Goal: Transaction & Acquisition: Purchase product/service

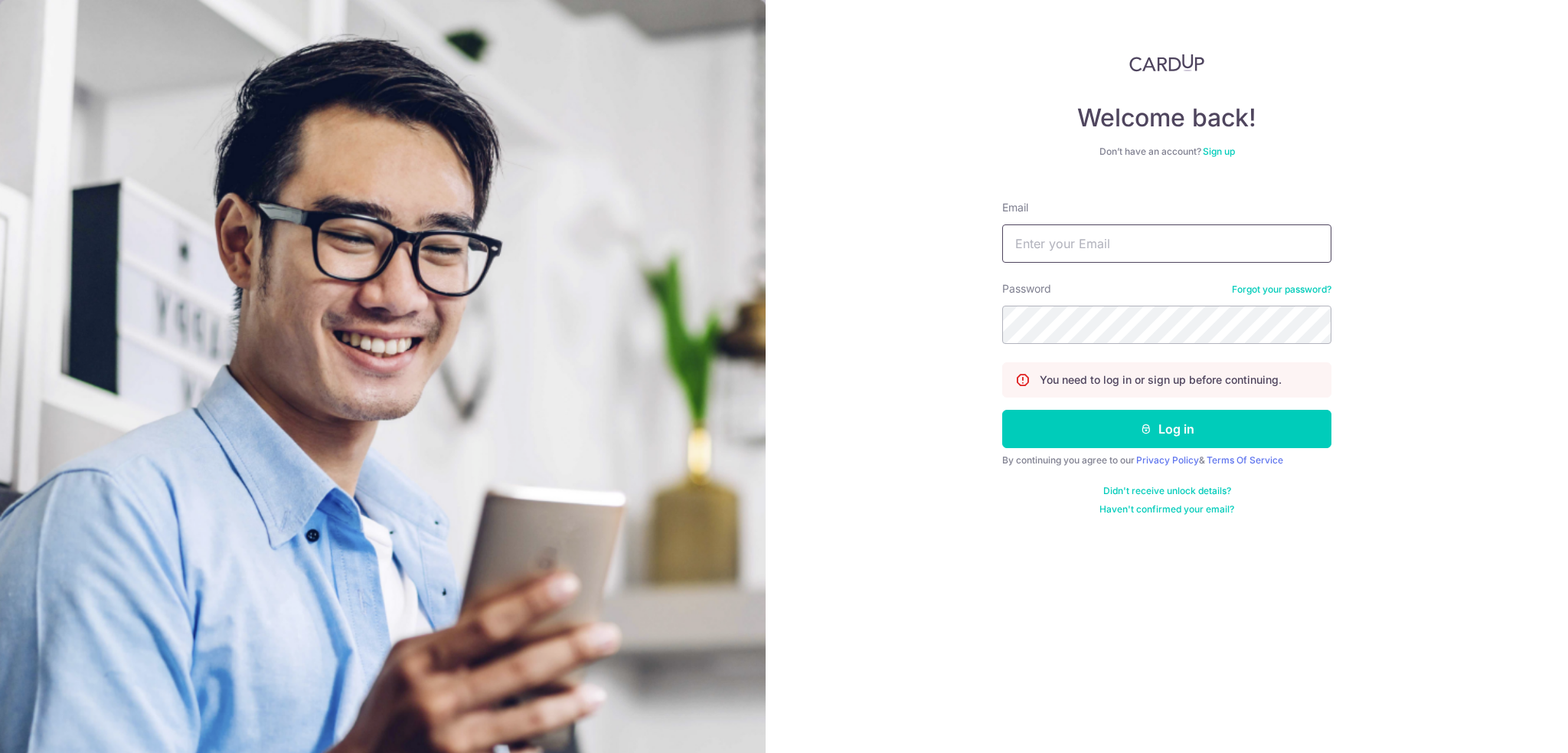
click at [1080, 246] on input "Email" at bounding box center [1166, 243] width 329 height 38
type input "sux03@hotmail.com"
click at [1002, 409] on button "Log in" at bounding box center [1166, 428] width 329 height 38
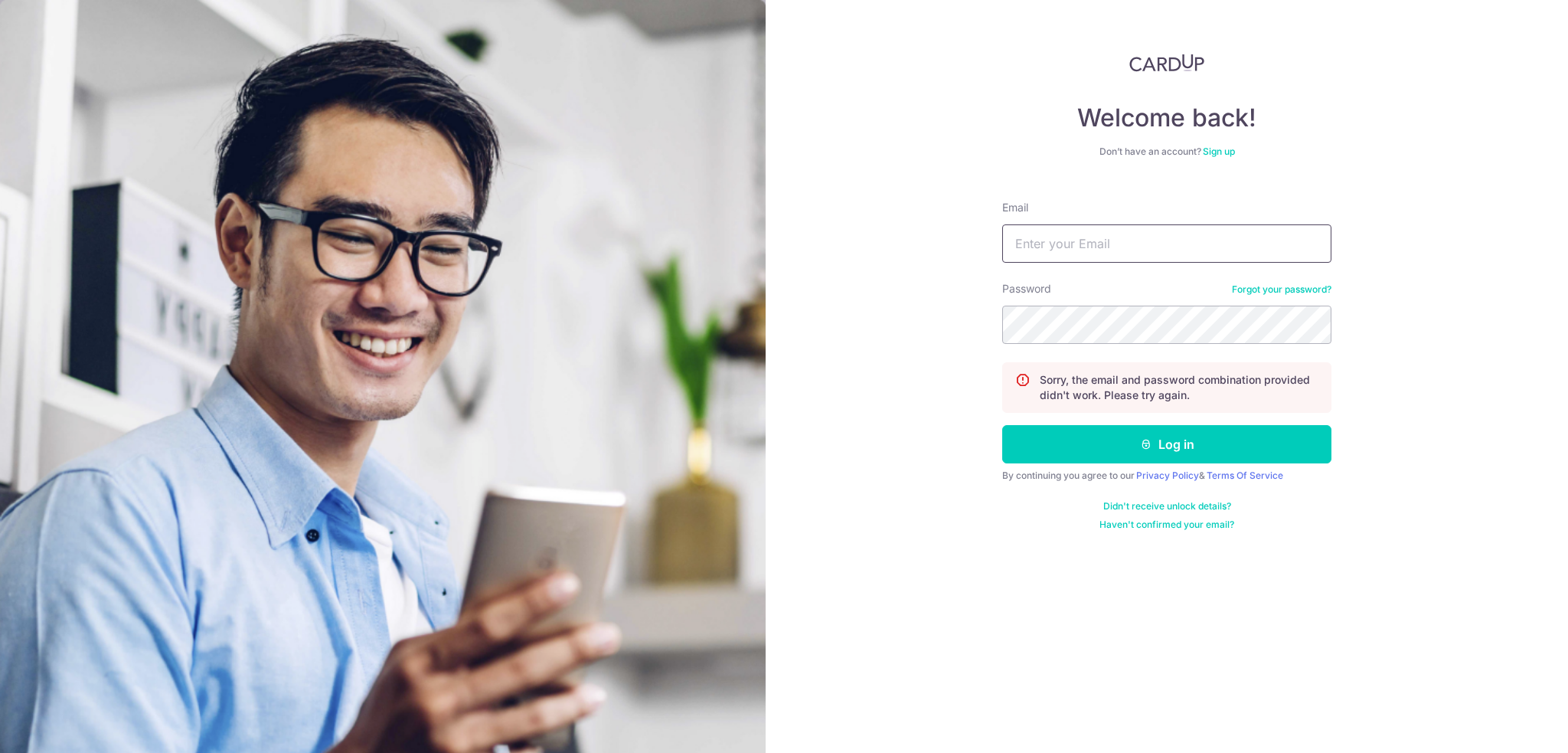
click at [1075, 248] on input "Email" at bounding box center [1166, 243] width 329 height 38
type input "sux03@hotmail.com"
click at [1002, 425] on button "Log in" at bounding box center [1166, 444] width 329 height 38
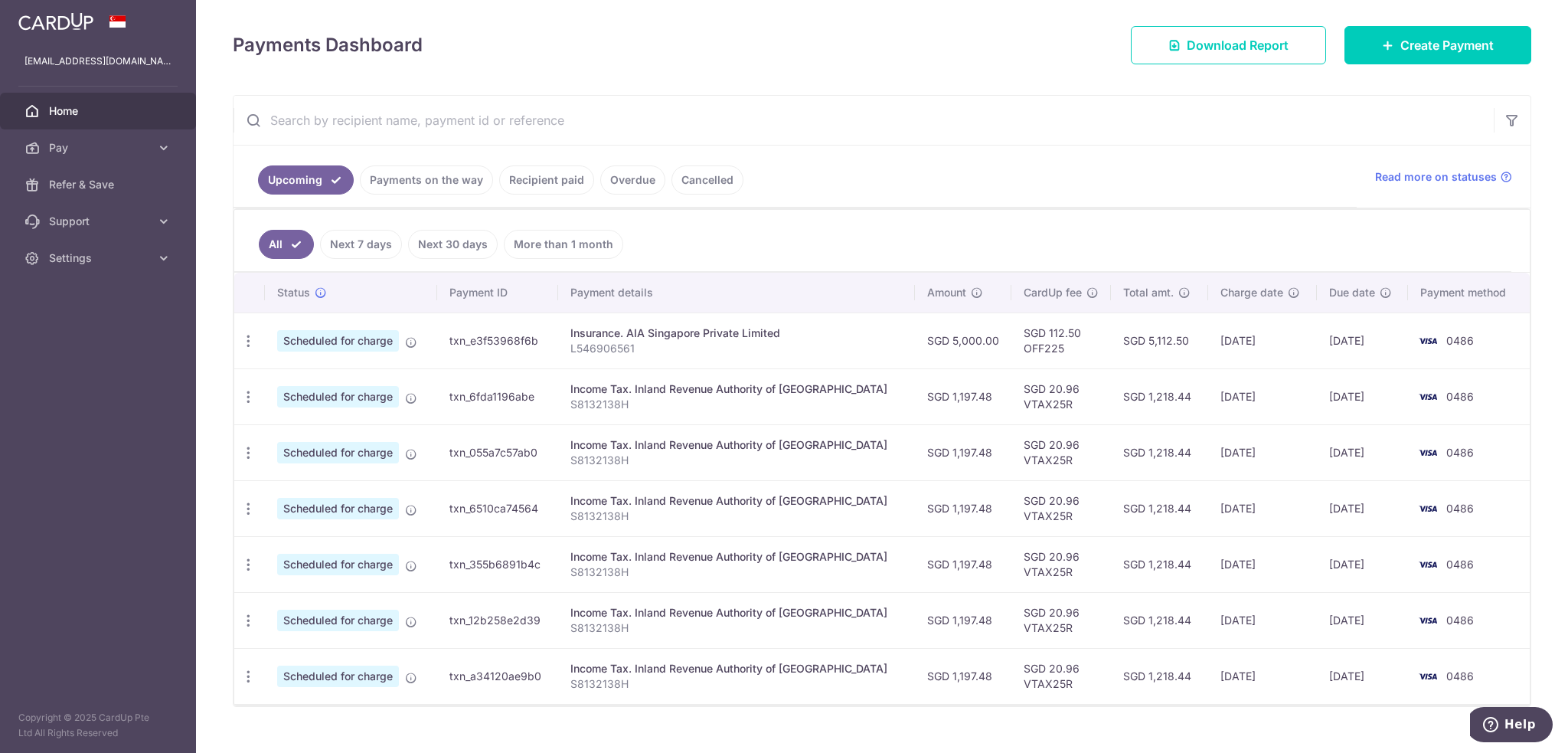
scroll to position [223, 0]
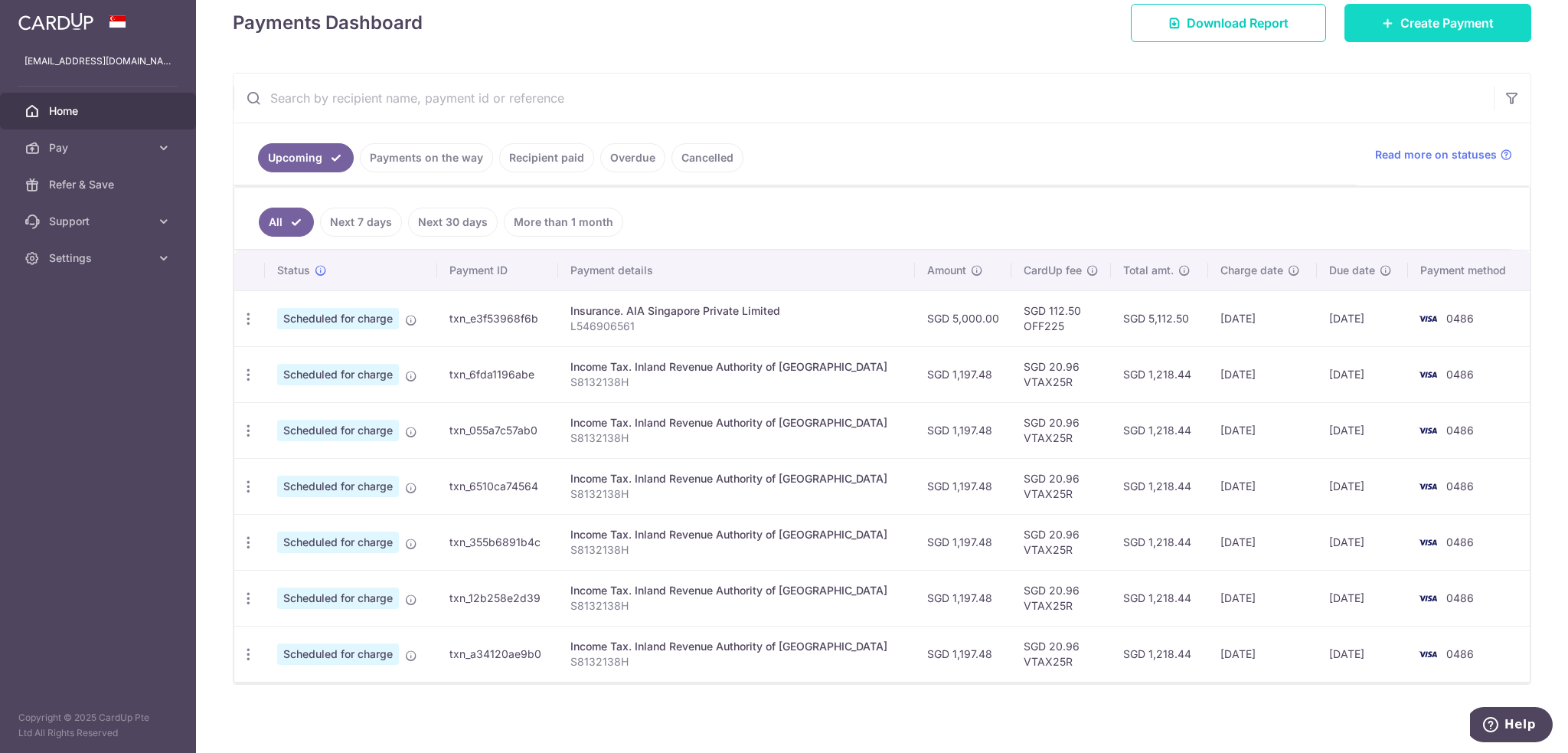
click at [1401, 24] on span "Create Payment" at bounding box center [1447, 23] width 93 height 19
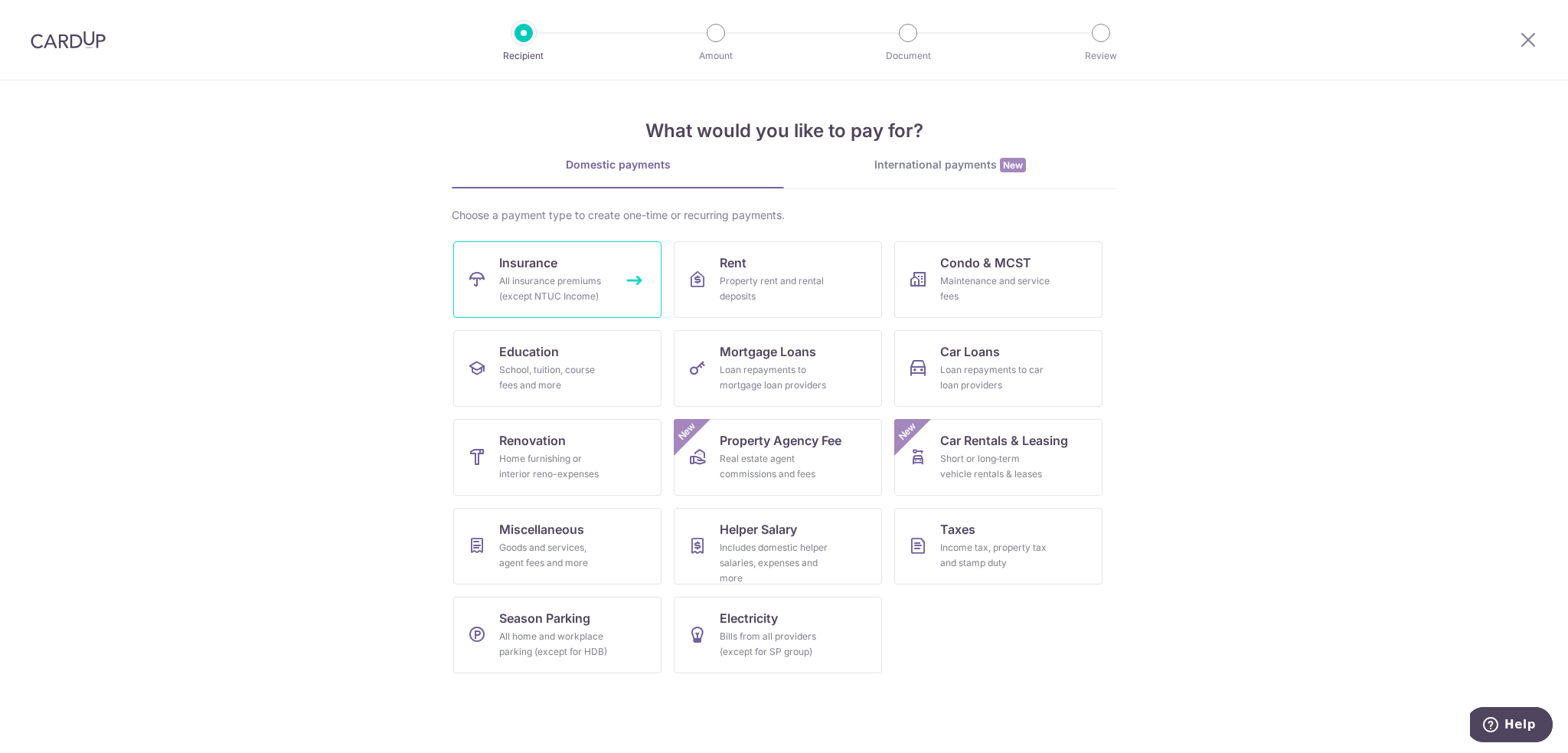
click at [564, 275] on div "All insurance premiums (except NTUC Income)" at bounding box center [555, 289] width 110 height 31
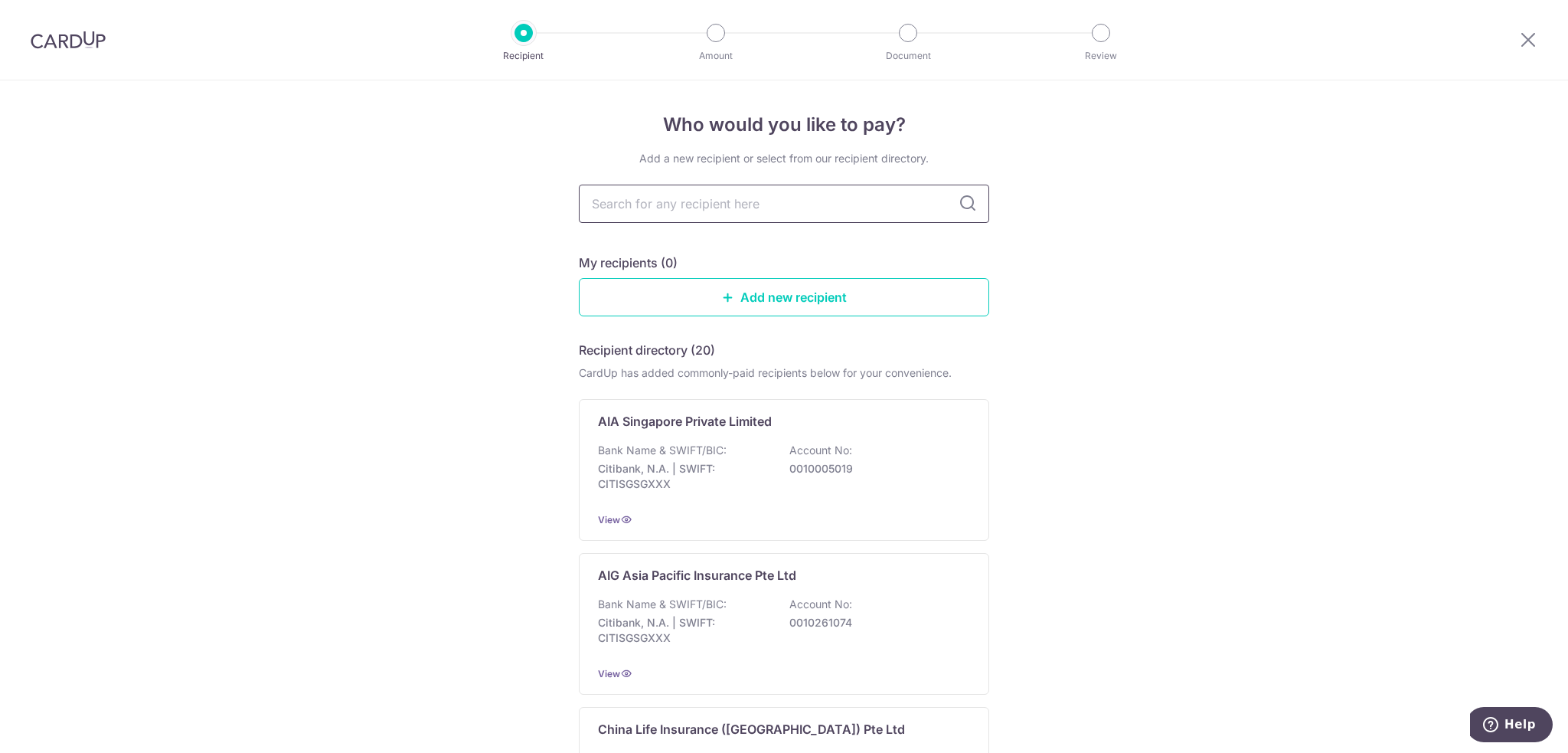
click at [731, 201] on input "text" at bounding box center [784, 203] width 410 height 38
click at [793, 478] on div "Bank Name & SWIFT/BIC: Citibank, N.A. | SWIFT: CITISGSGXXX Account No: 00100050…" at bounding box center [784, 471] width 372 height 57
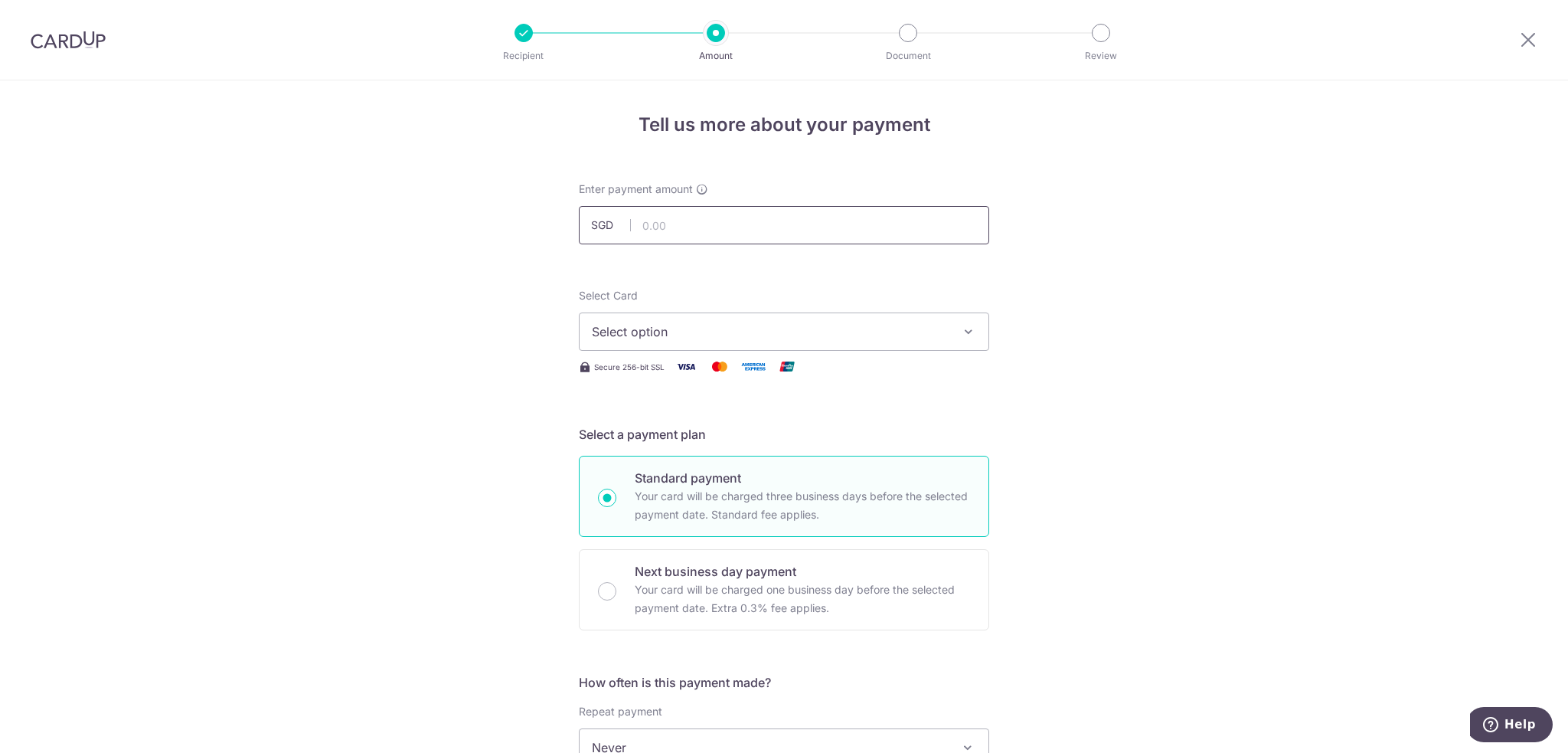
click at [714, 215] on input "text" at bounding box center [784, 225] width 410 height 38
click at [691, 213] on input "text" at bounding box center [784, 225] width 410 height 38
type input "3,344.50"
click at [939, 330] on span "Select option" at bounding box center [770, 331] width 356 height 19
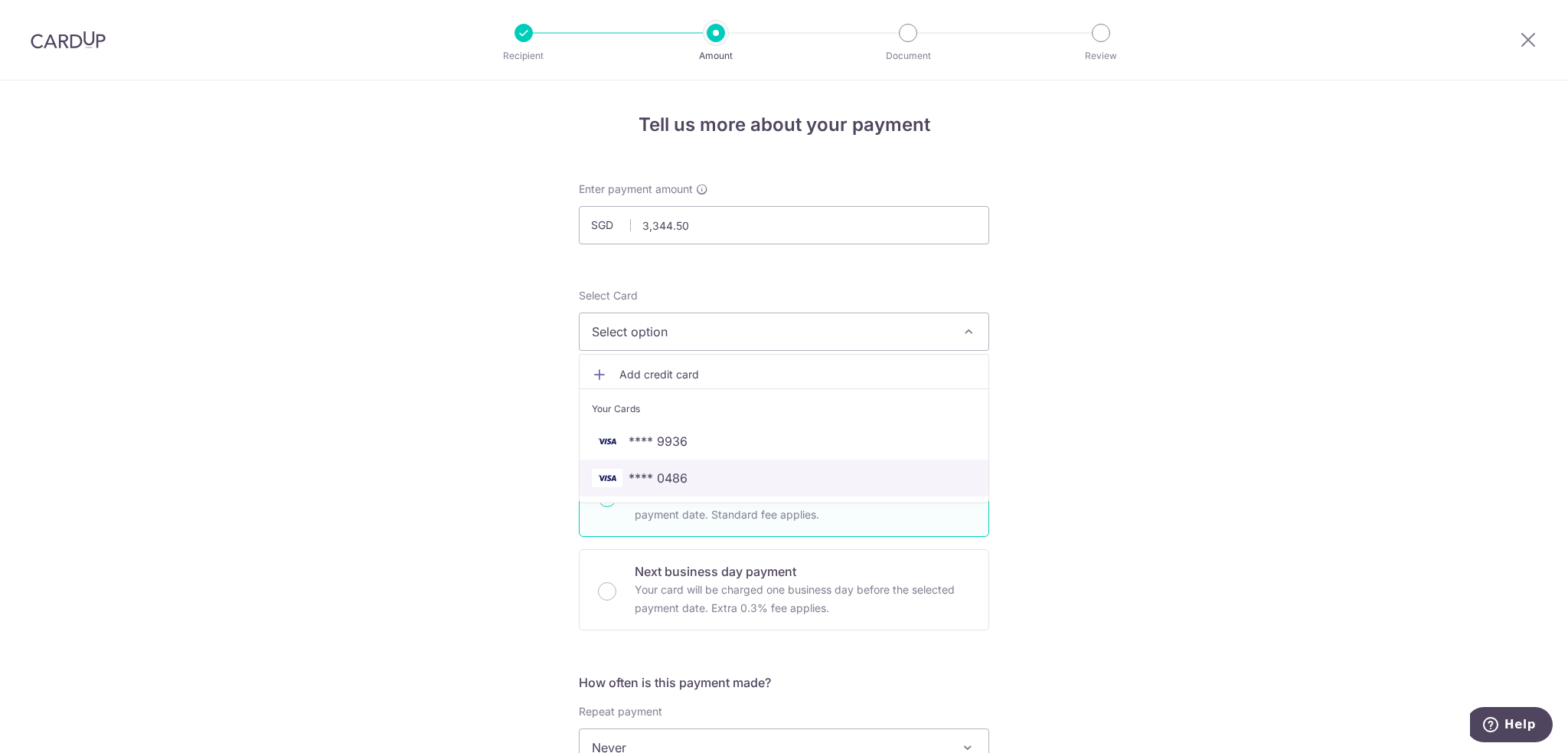
click at [679, 471] on span "**** 0486" at bounding box center [658, 478] width 59 height 19
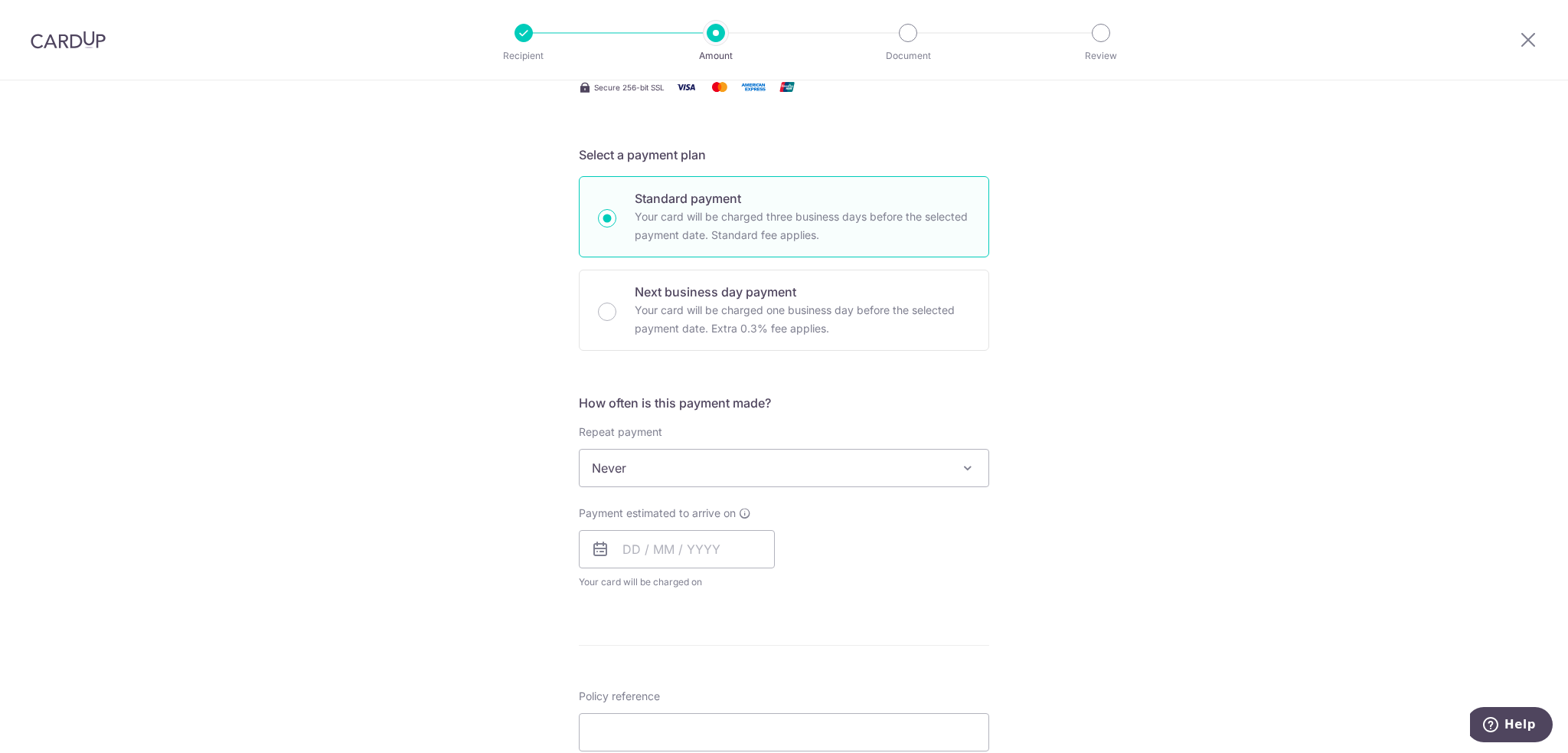
scroll to position [306, 0]
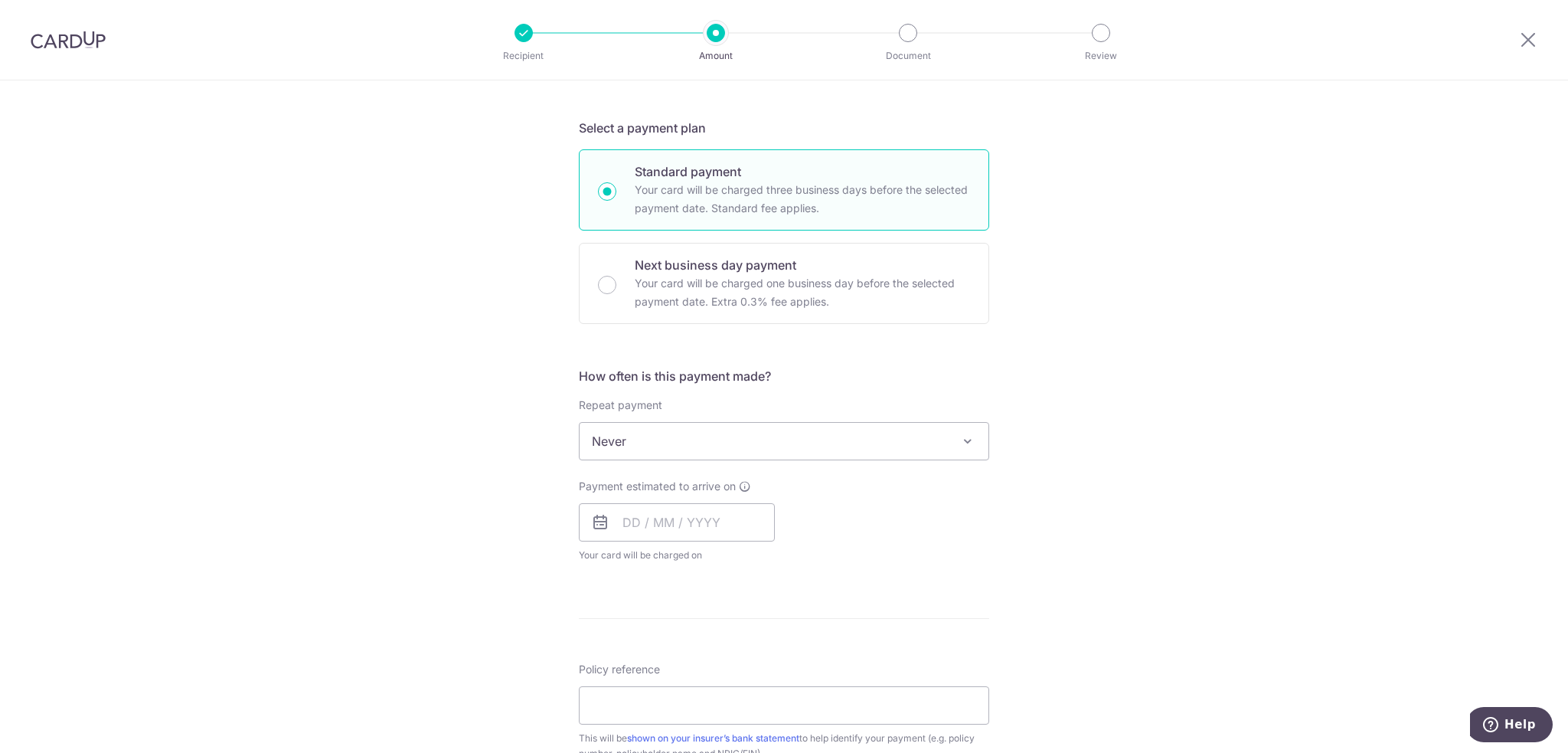
click at [959, 435] on span at bounding box center [968, 441] width 19 height 19
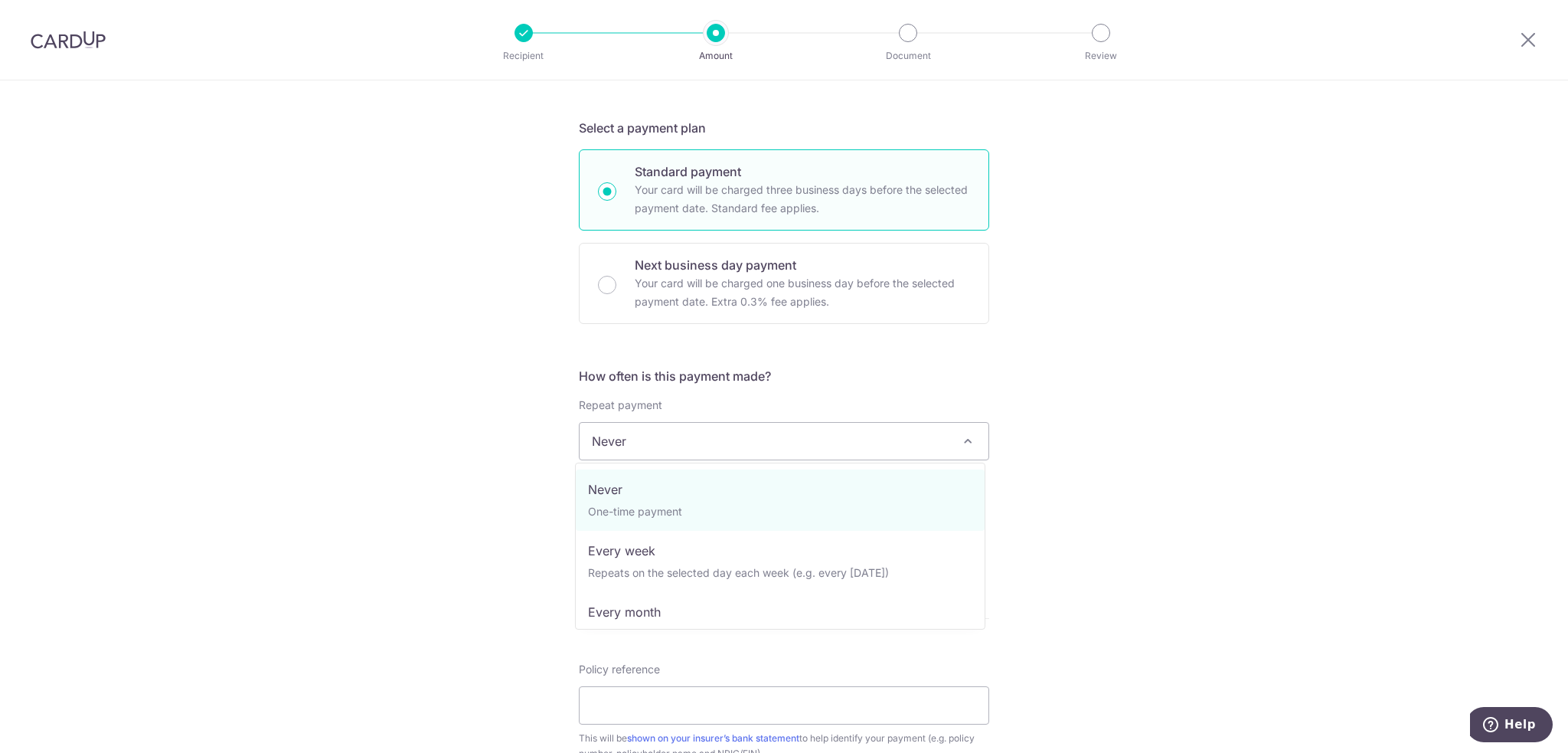
click at [947, 436] on span "Never" at bounding box center [784, 440] width 409 height 37
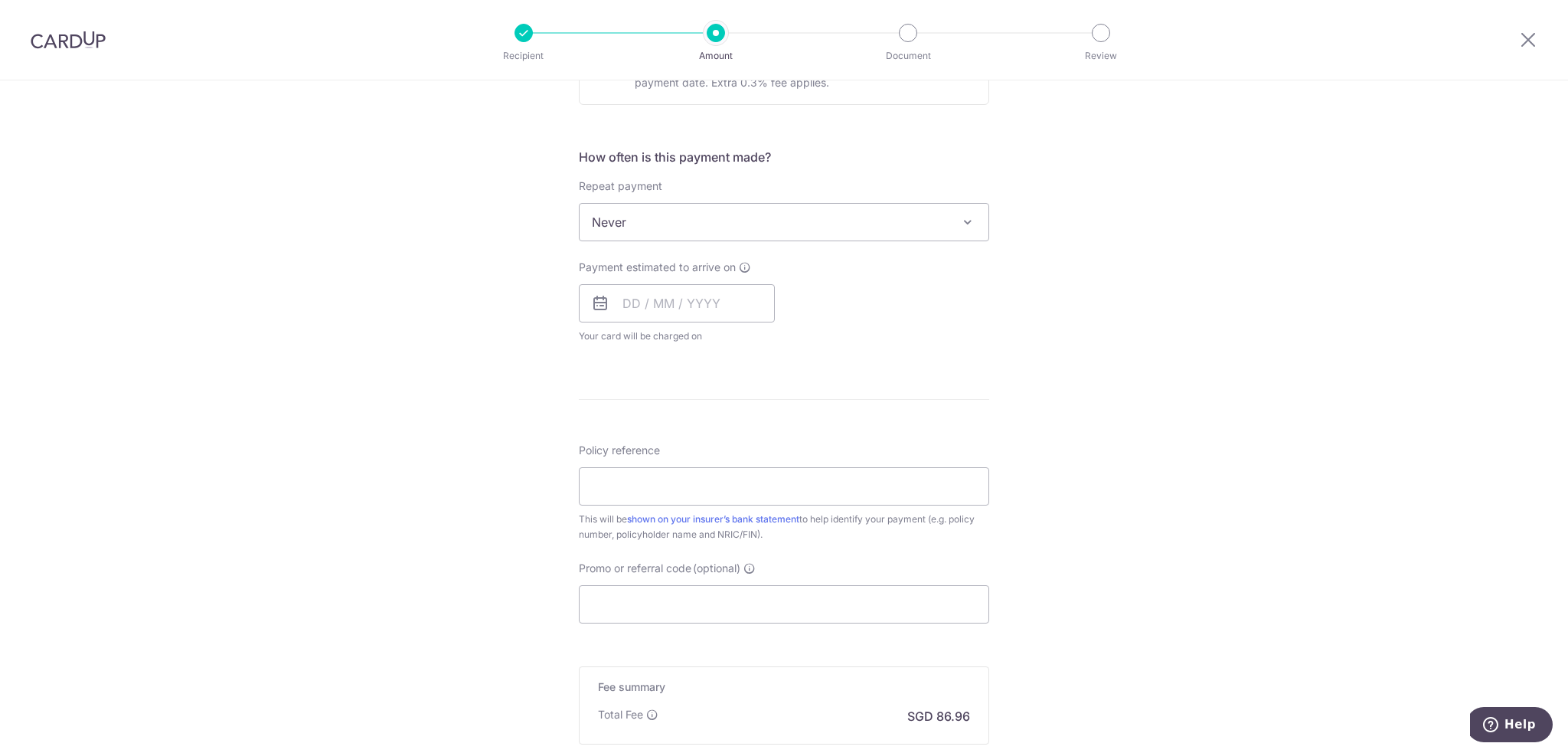
scroll to position [536, 0]
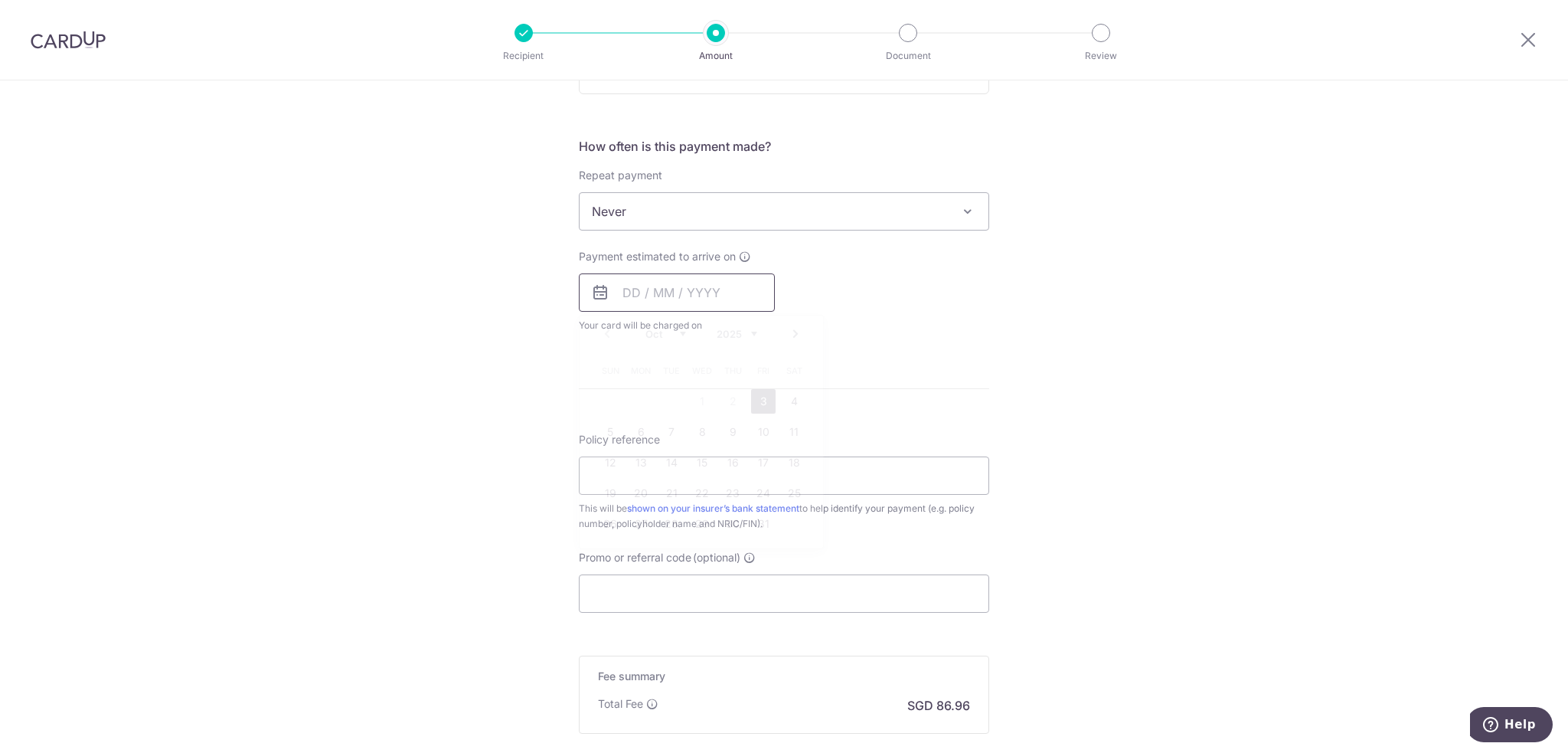
click at [619, 290] on input "text" at bounding box center [676, 292] width 196 height 38
click at [634, 496] on link "20" at bounding box center [641, 493] width 24 height 24
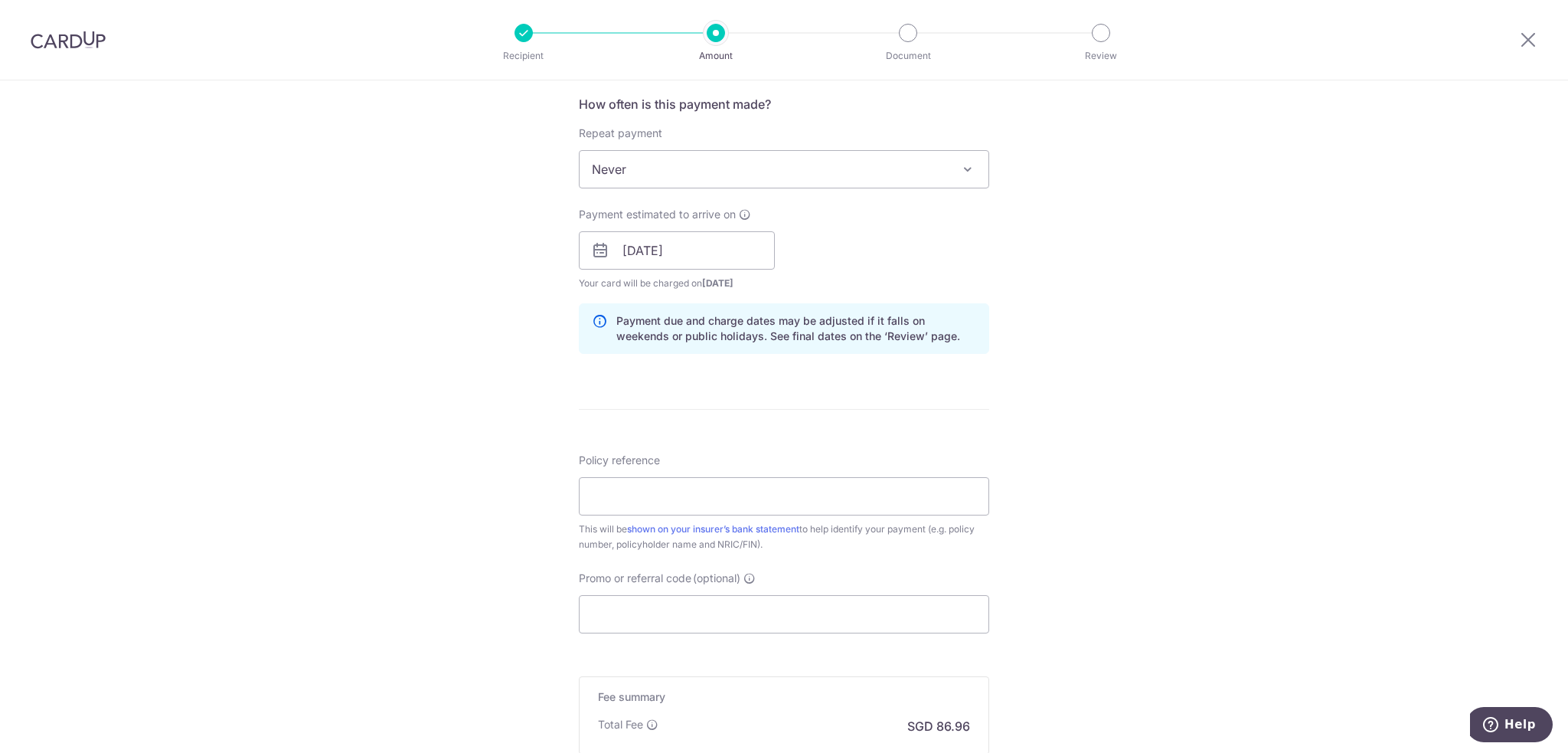
scroll to position [612, 0]
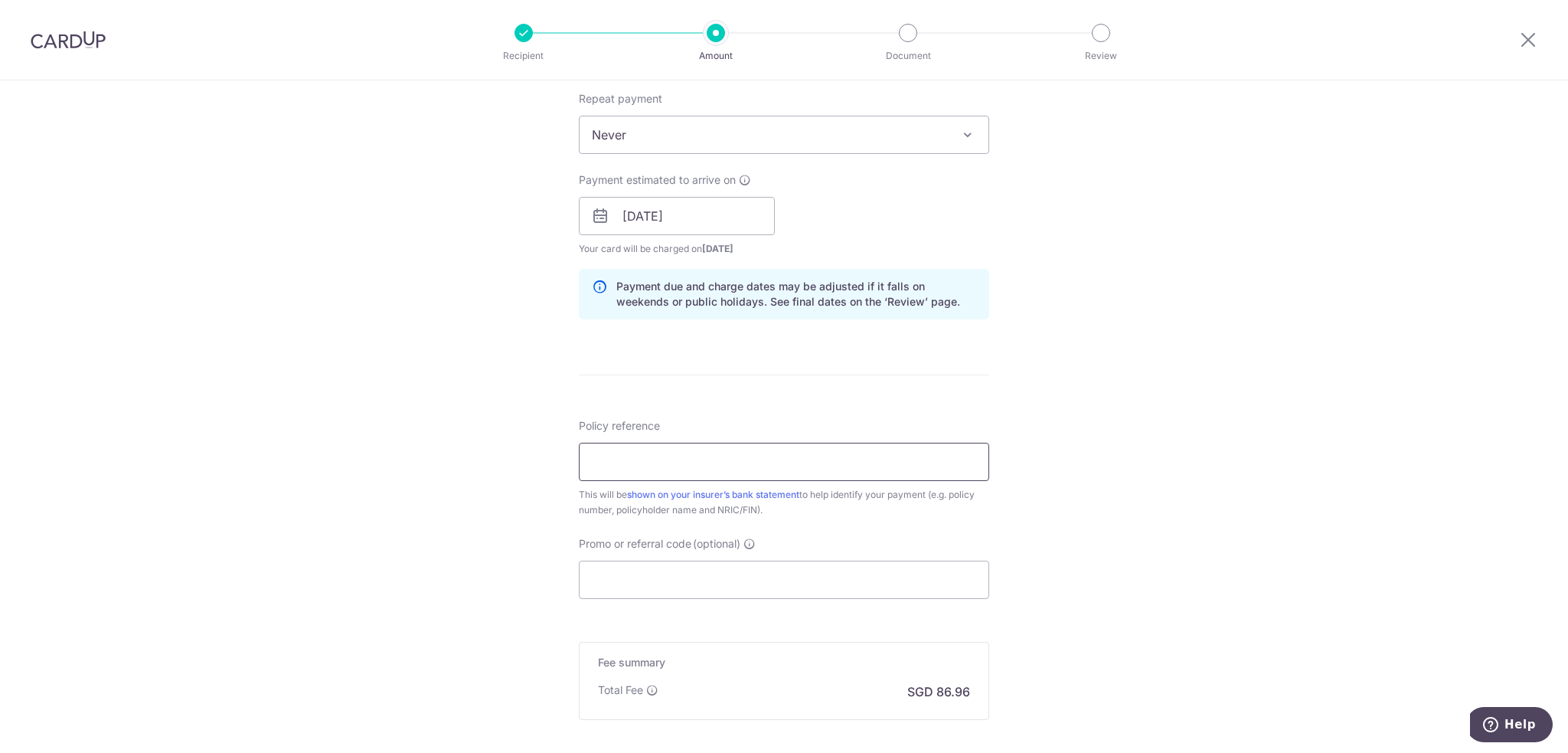
click at [728, 459] on input "Policy reference" at bounding box center [784, 461] width 410 height 38
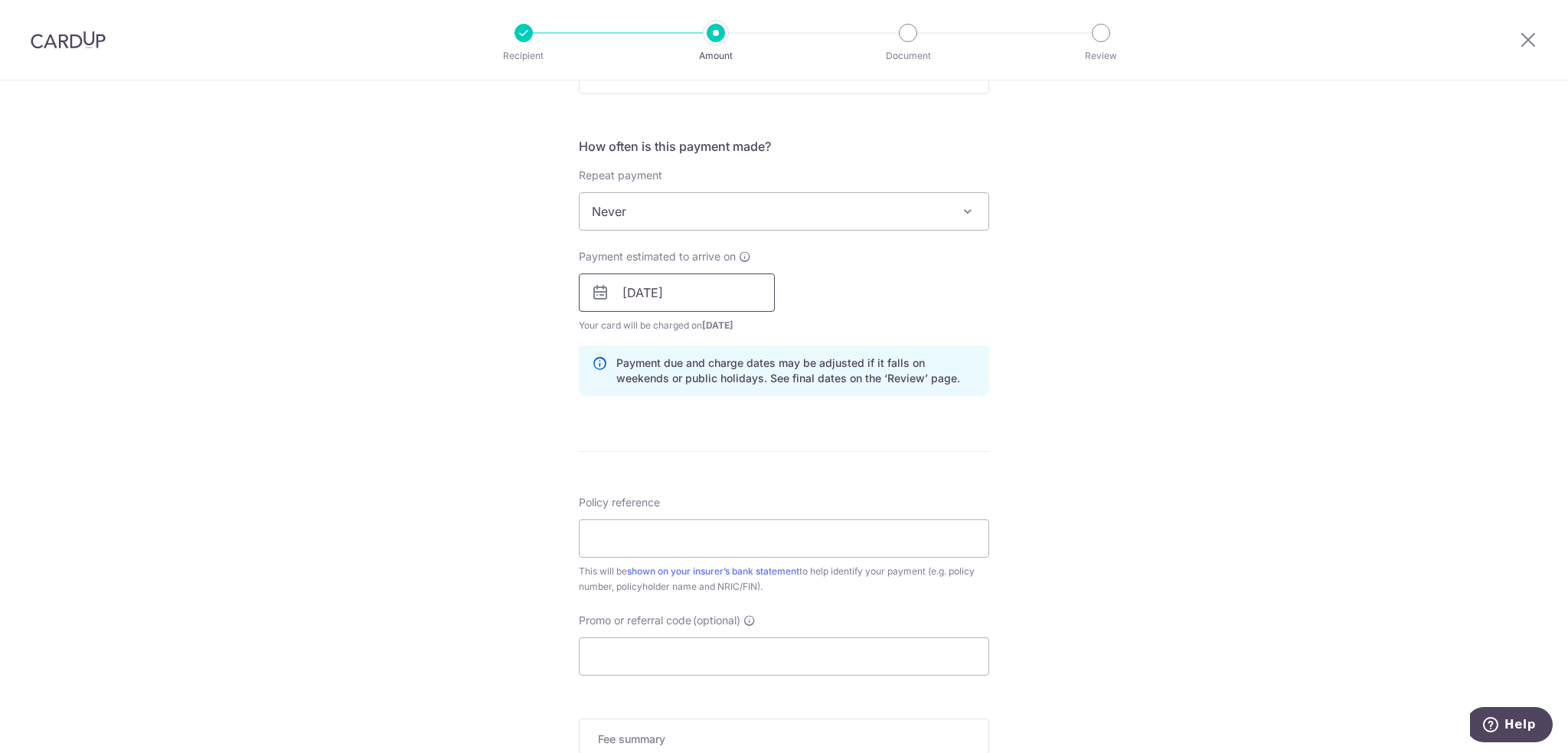
click at [707, 296] on input "[DATE]" at bounding box center [676, 292] width 196 height 38
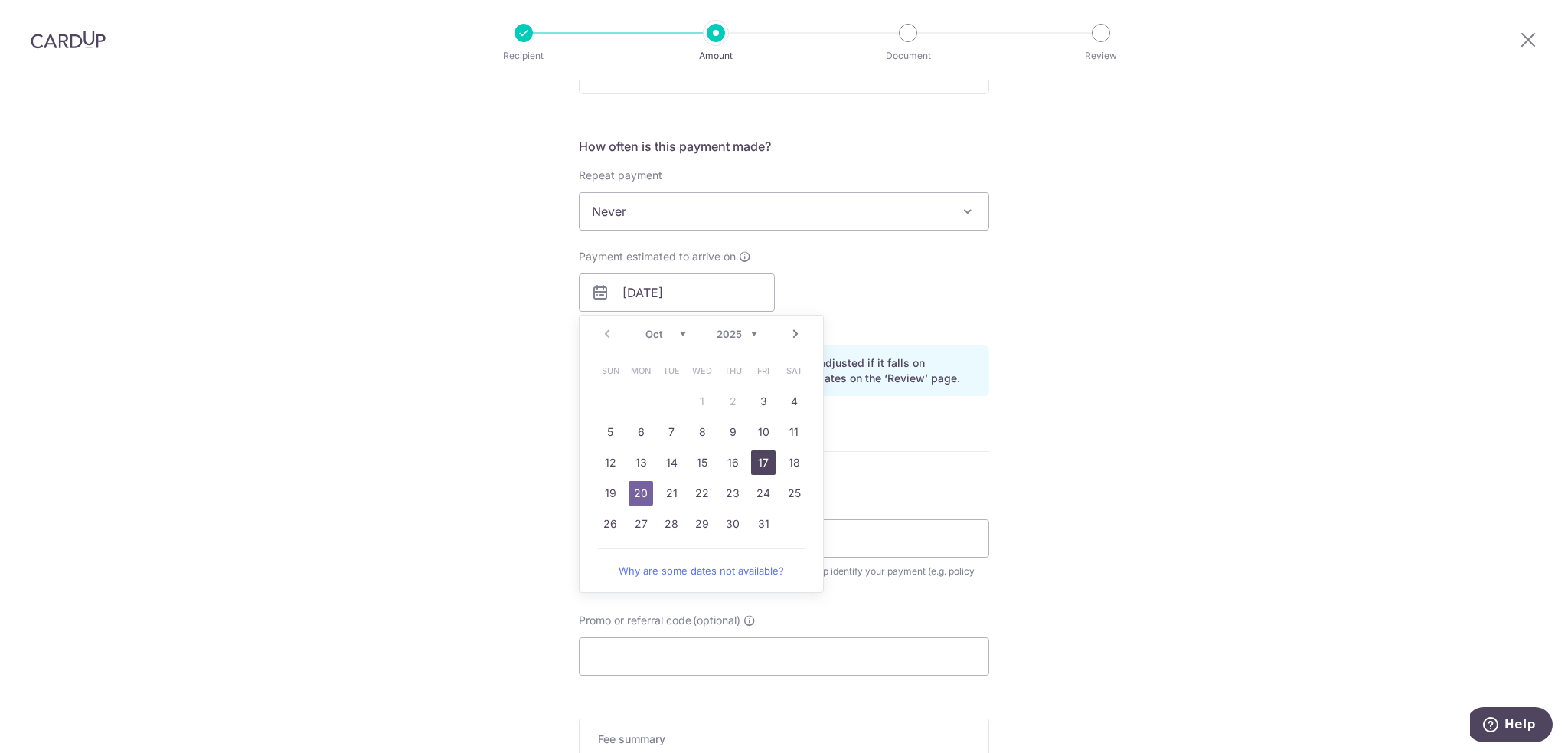
click at [758, 461] on link "17" at bounding box center [763, 462] width 24 height 24
type input "[DATE]"
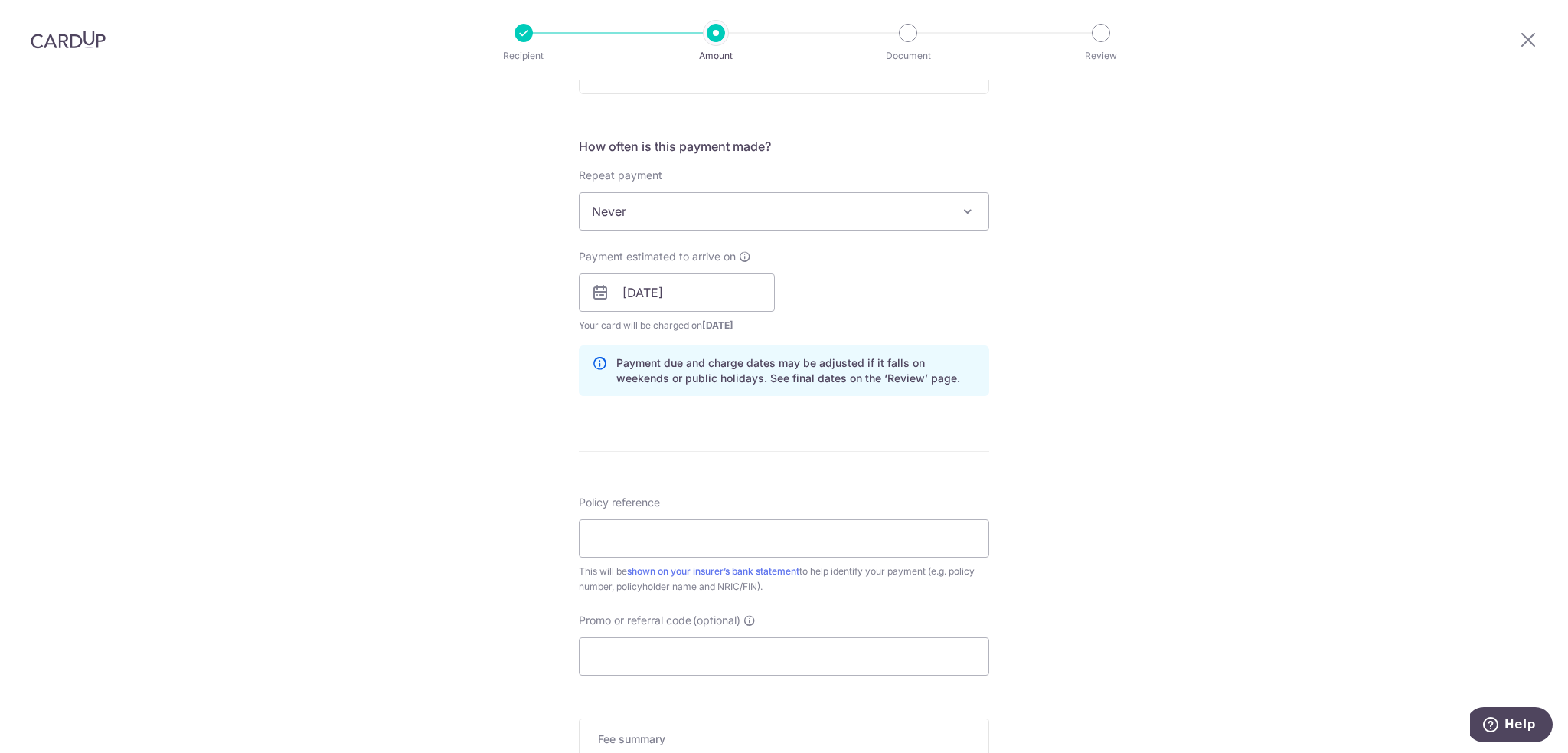
click at [1199, 358] on div "Tell us more about your payment Enter payment amount SGD 3,344.50 3344.50 Selec…" at bounding box center [784, 268] width 1568 height 1448
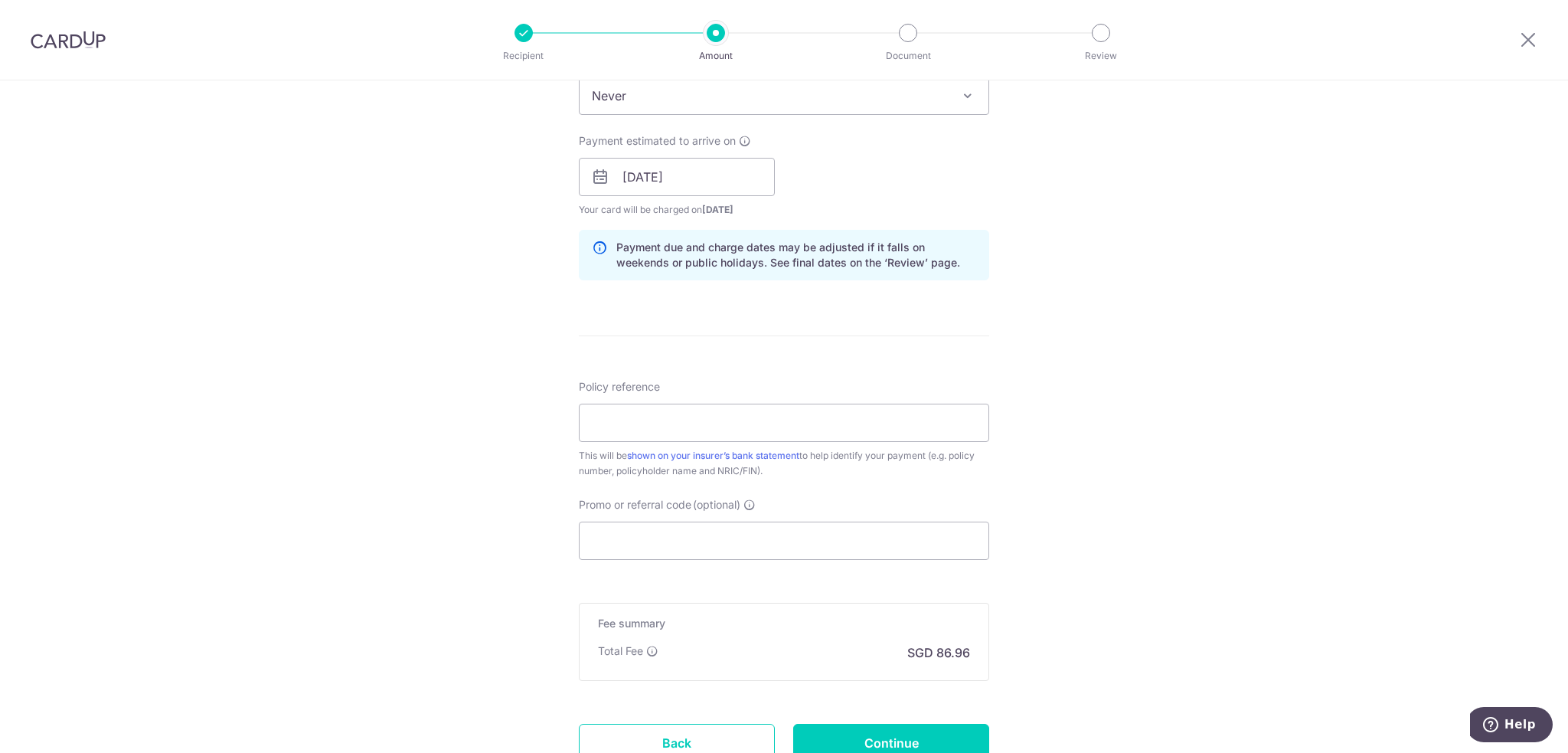
scroll to position [766, 0]
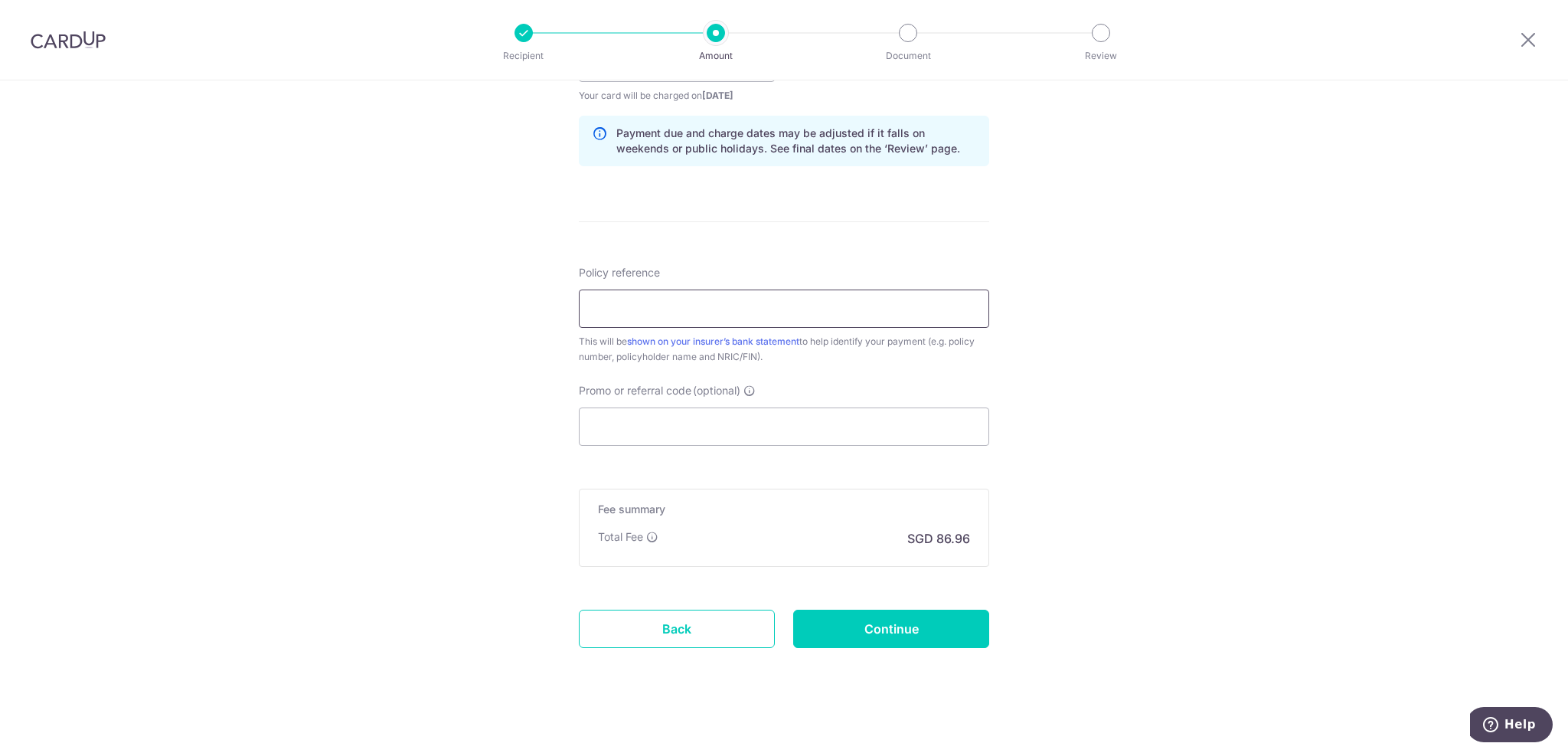
click at [696, 312] on input "Policy reference" at bounding box center [784, 308] width 410 height 38
paste input "L546927197"
type input "L546927197"
click at [677, 421] on input "Promo or referral code (optional)" at bounding box center [784, 426] width 410 height 38
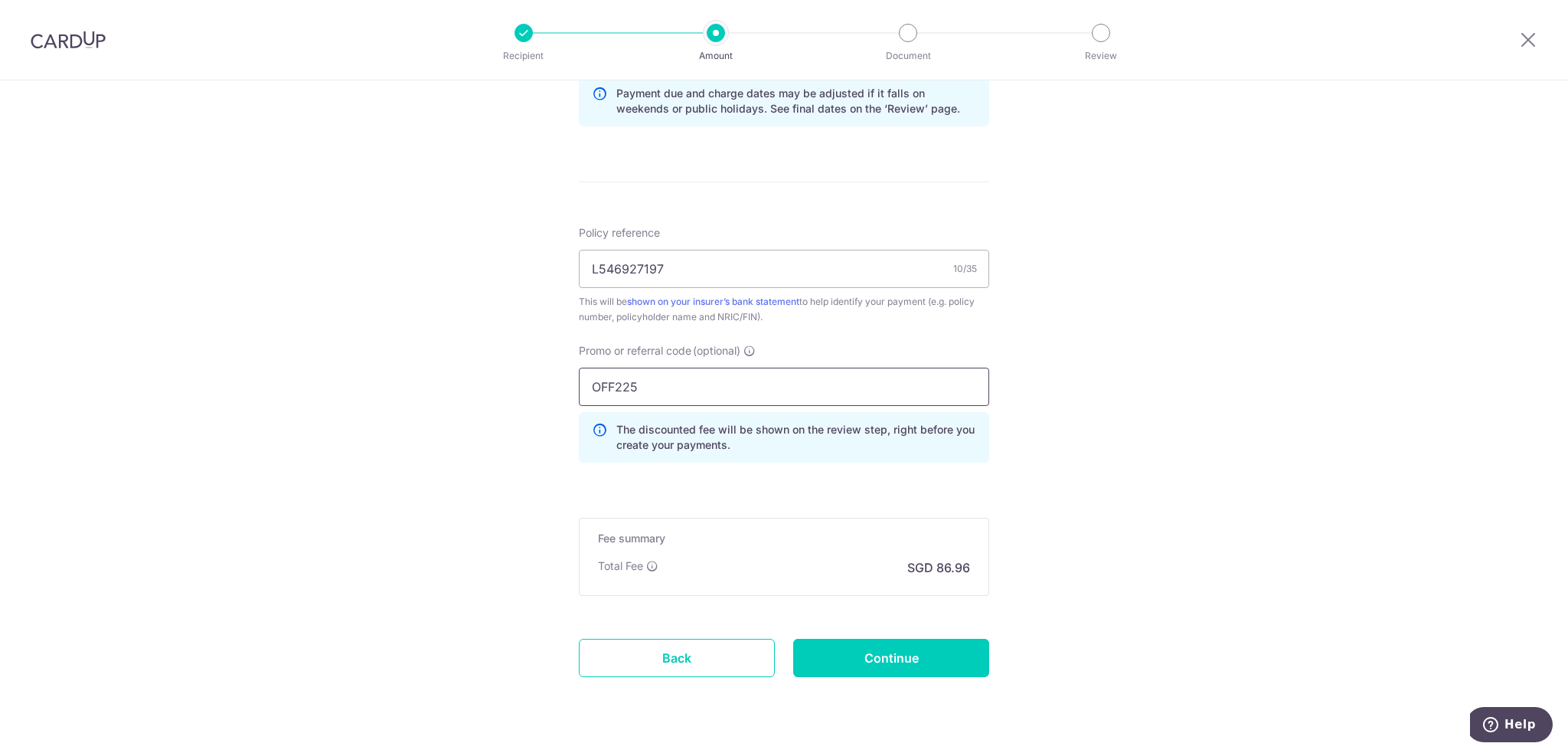
scroll to position [842, 0]
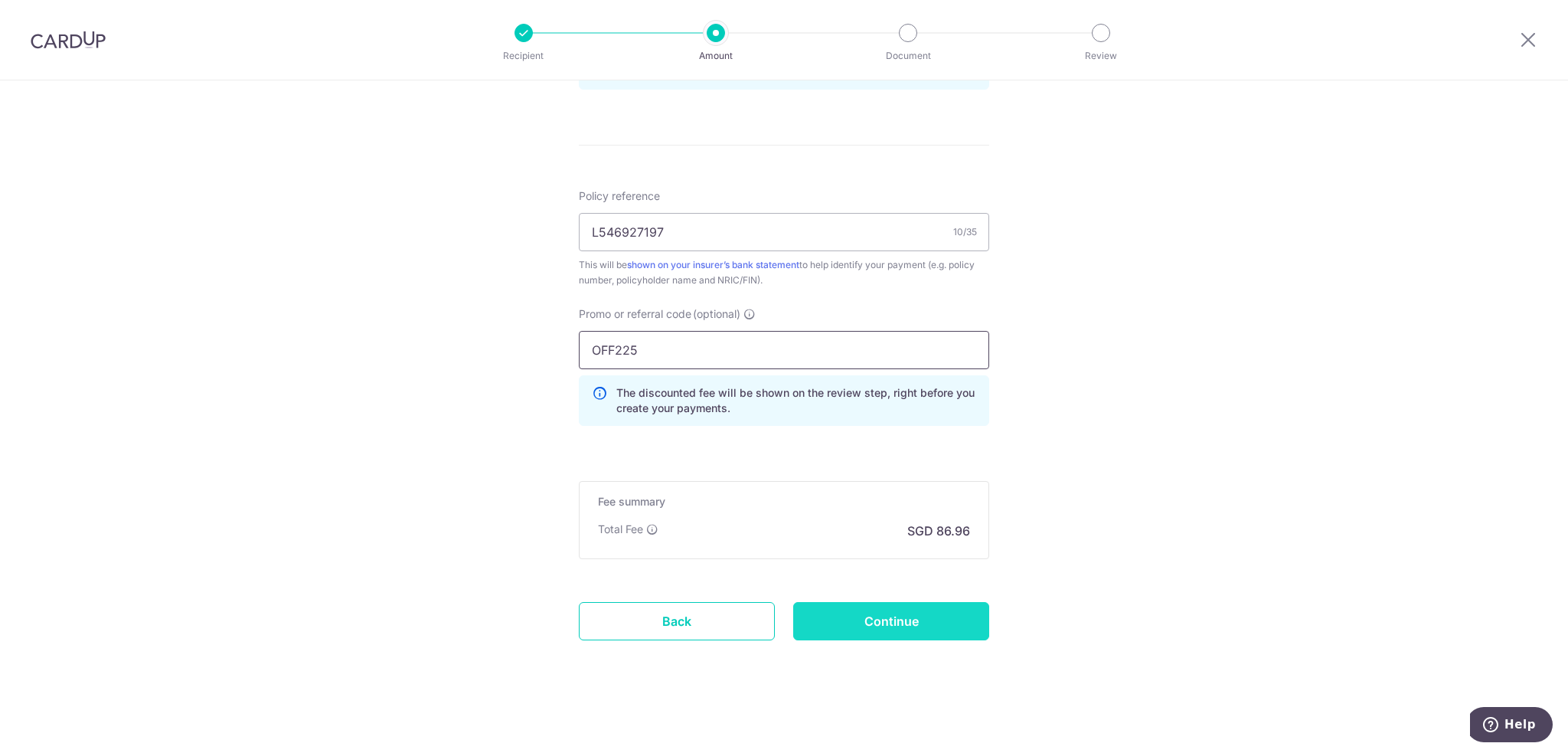
type input "OFF225"
click at [948, 627] on input "Continue" at bounding box center [891, 621] width 196 height 38
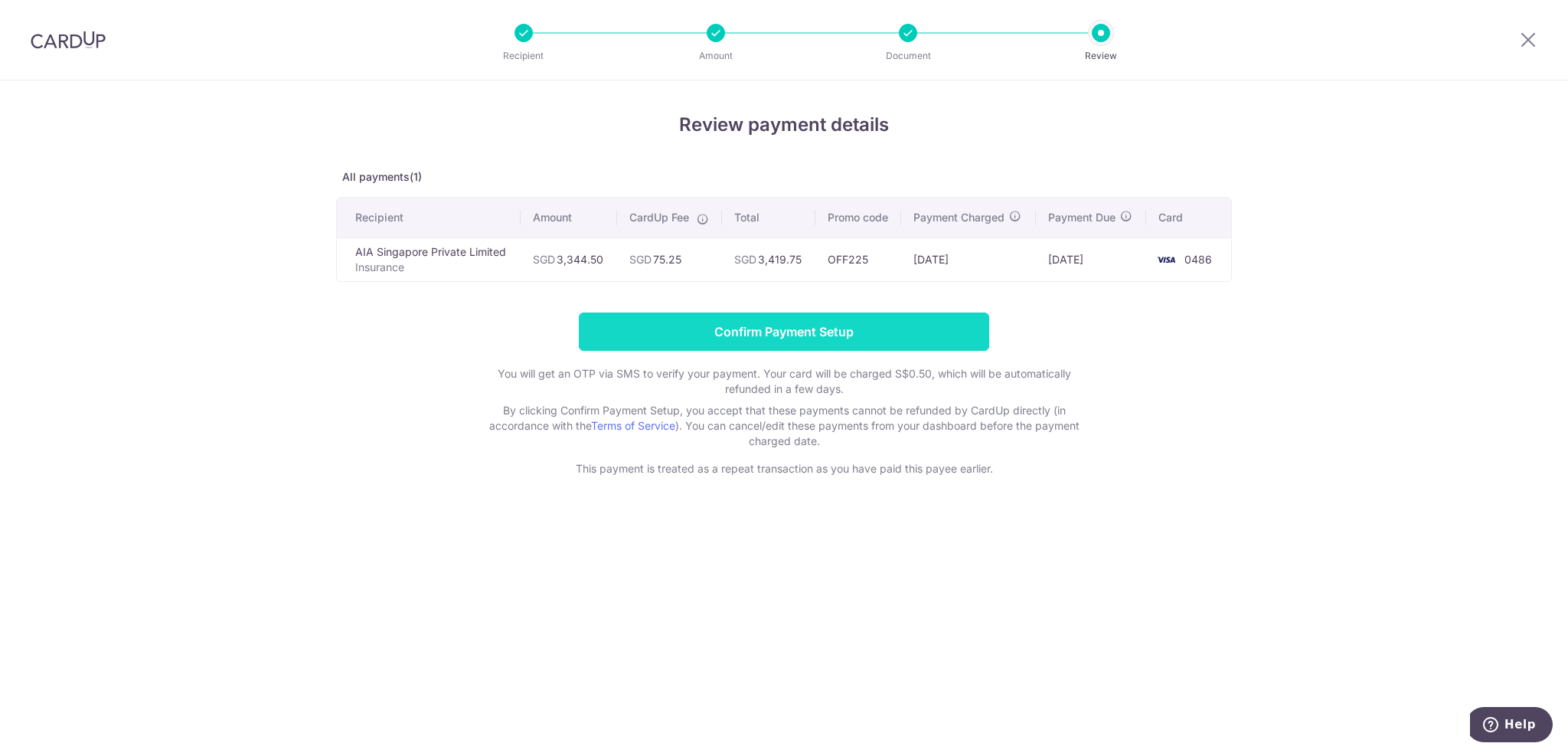
click at [749, 335] on input "Confirm Payment Setup" at bounding box center [784, 331] width 410 height 38
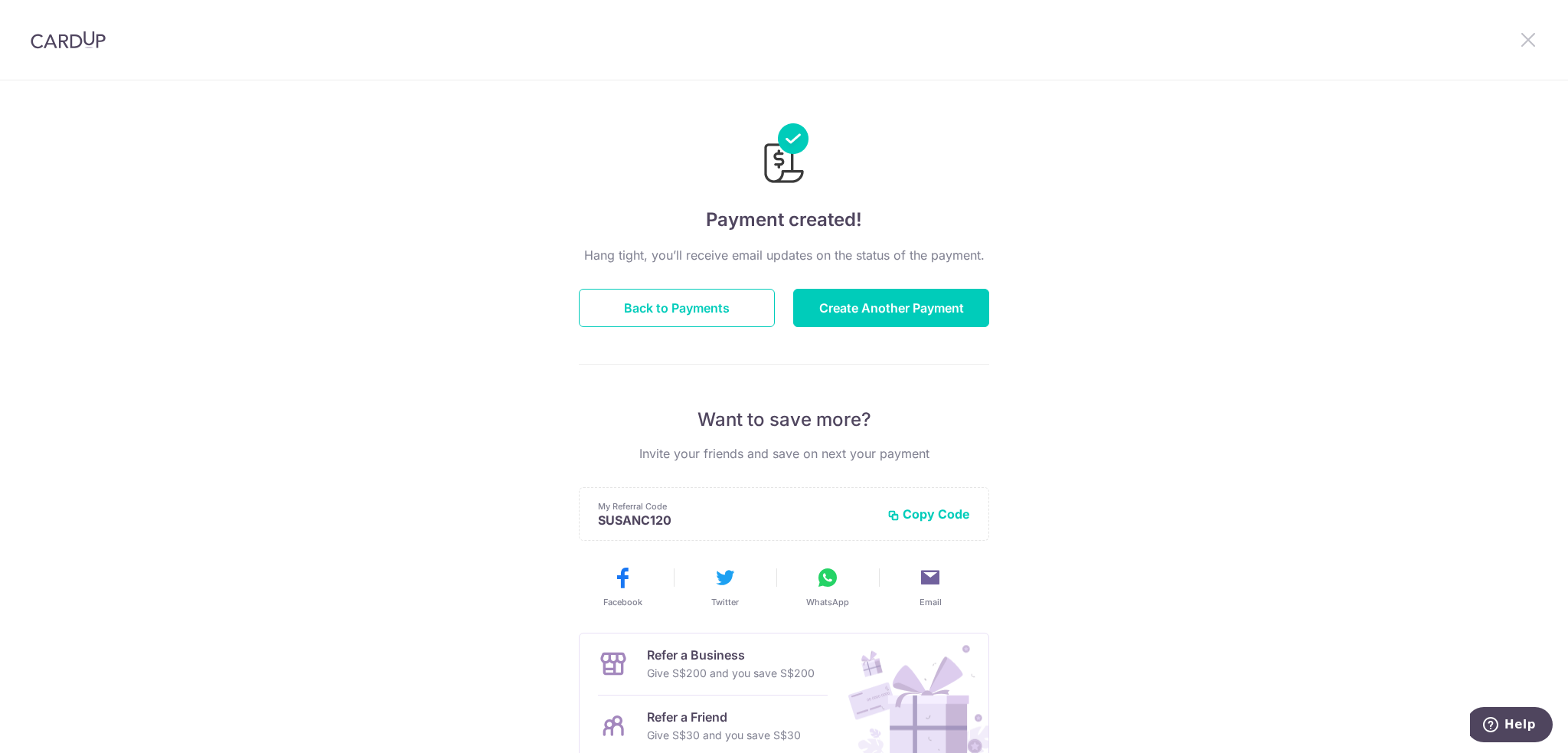
click at [1528, 36] on icon at bounding box center [1528, 40] width 19 height 19
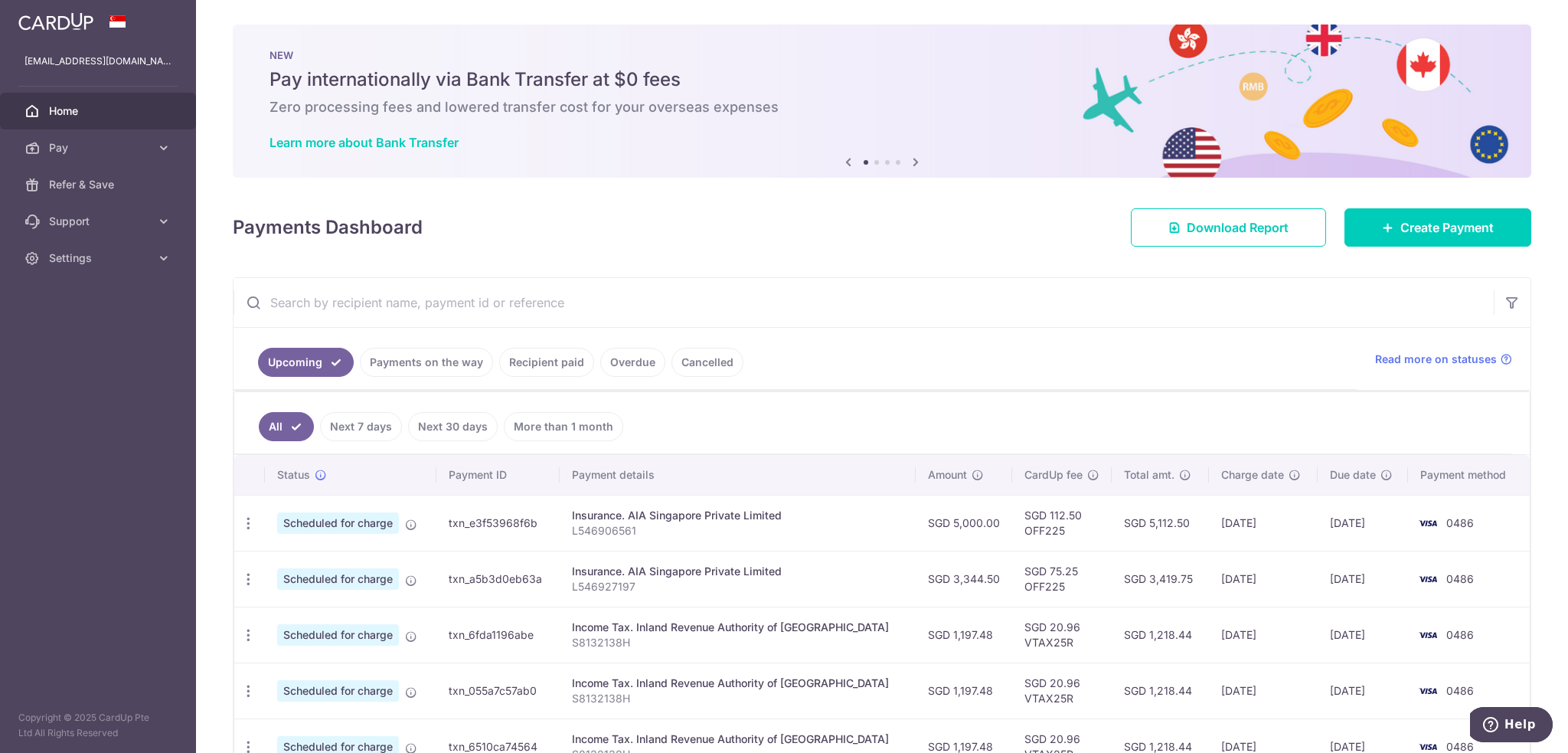
click at [101, 108] on span "Home" at bounding box center [99, 110] width 101 height 15
